Goal: Use online tool/utility

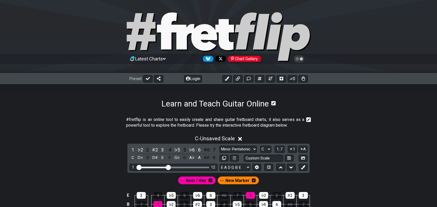
scroll to position [97, 0]
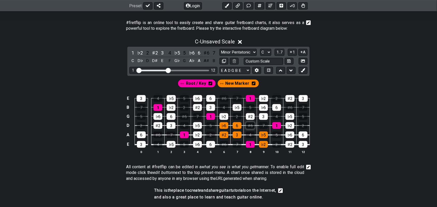
click at [251, 126] on div "♯6" at bounding box center [250, 125] width 9 height 7
click at [253, 126] on div "♯6" at bounding box center [250, 125] width 9 height 7
click at [250, 106] on div "5" at bounding box center [250, 107] width 9 height 7
click at [239, 118] on div "2" at bounding box center [237, 116] width 9 height 7
click at [235, 104] on div "♭5" at bounding box center [237, 107] width 9 height 7
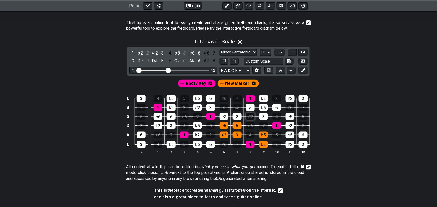
click at [249, 116] on div "♯2" at bounding box center [250, 116] width 9 height 7
click at [262, 125] on div "7" at bounding box center [263, 125] width 9 height 7
click at [248, 117] on div "♯2" at bounding box center [250, 116] width 9 height 7
click at [265, 119] on div "3" at bounding box center [263, 116] width 9 height 7
drag, startPoint x: 279, startPoint y: 108, endPoint x: 277, endPoint y: 111, distance: 3.4
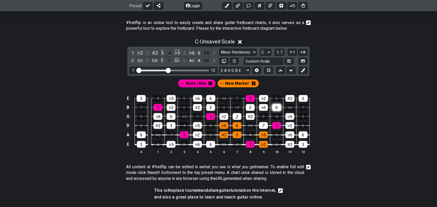
click at [278, 108] on div "6" at bounding box center [276, 107] width 9 height 7
click at [276, 124] on div "1" at bounding box center [276, 125] width 9 height 7
click at [181, 136] on div "1" at bounding box center [184, 135] width 9 height 7
